Goal: Task Accomplishment & Management: Use online tool/utility

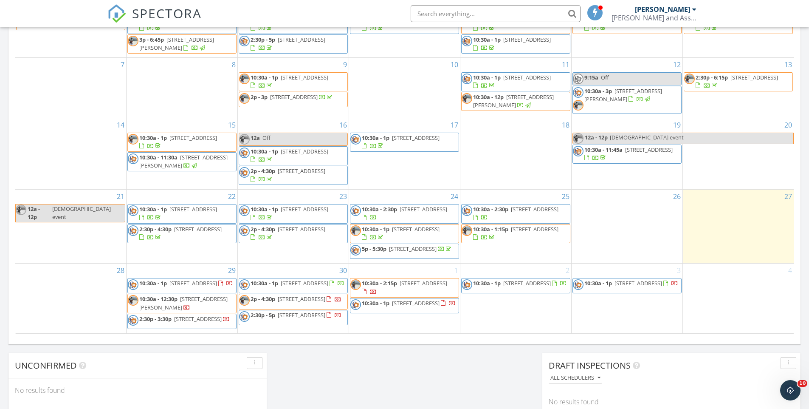
scroll to position [447, 0]
click at [436, 370] on div "[DATE] [PERSON_NAME] No results found New Inspection New Quote Map + − Leaflet …" at bounding box center [404, 49] width 809 height 773
click at [526, 204] on span "[STREET_ADDRESS]" at bounding box center [535, 208] width 48 height 8
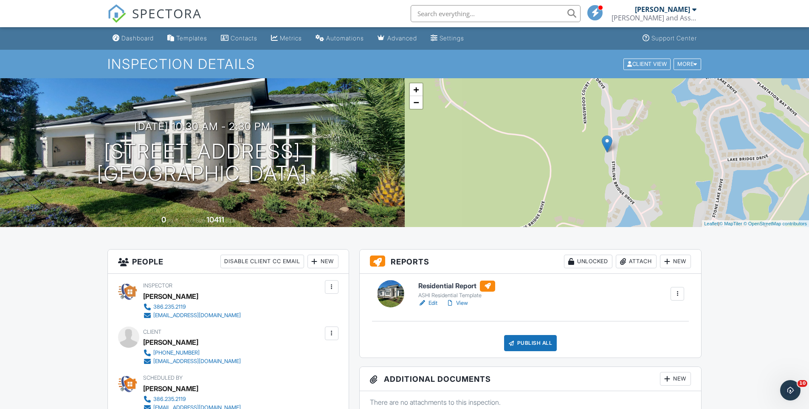
click at [468, 285] on h6 "Residential Report" at bounding box center [456, 285] width 77 height 11
